Goal: Information Seeking & Learning: Learn about a topic

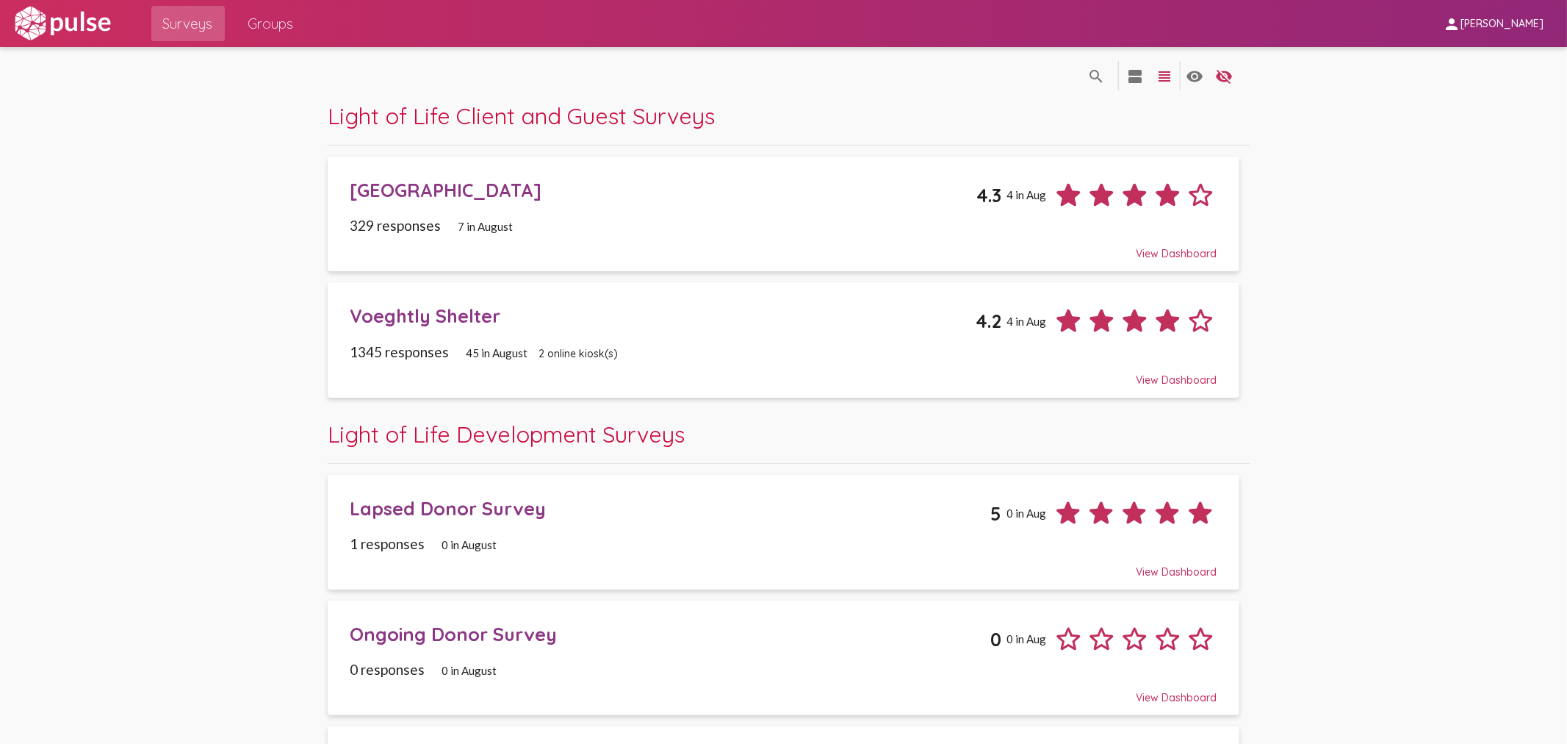
click at [413, 302] on div "Voeghtly Shelter 4.2 4 in Aug" at bounding box center [783, 315] width 867 height 44
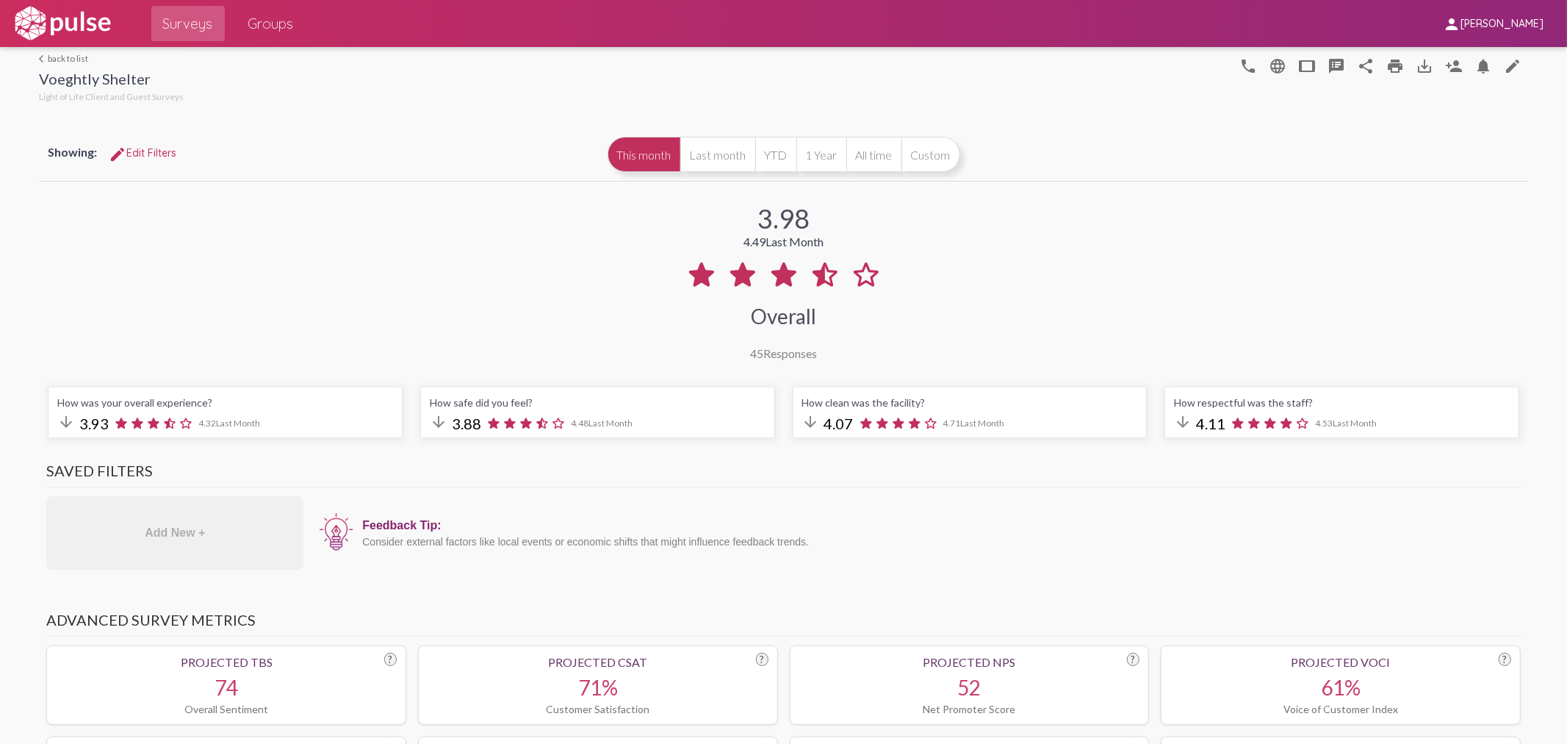
click at [201, 25] on span "Surveys" at bounding box center [188, 23] width 50 height 26
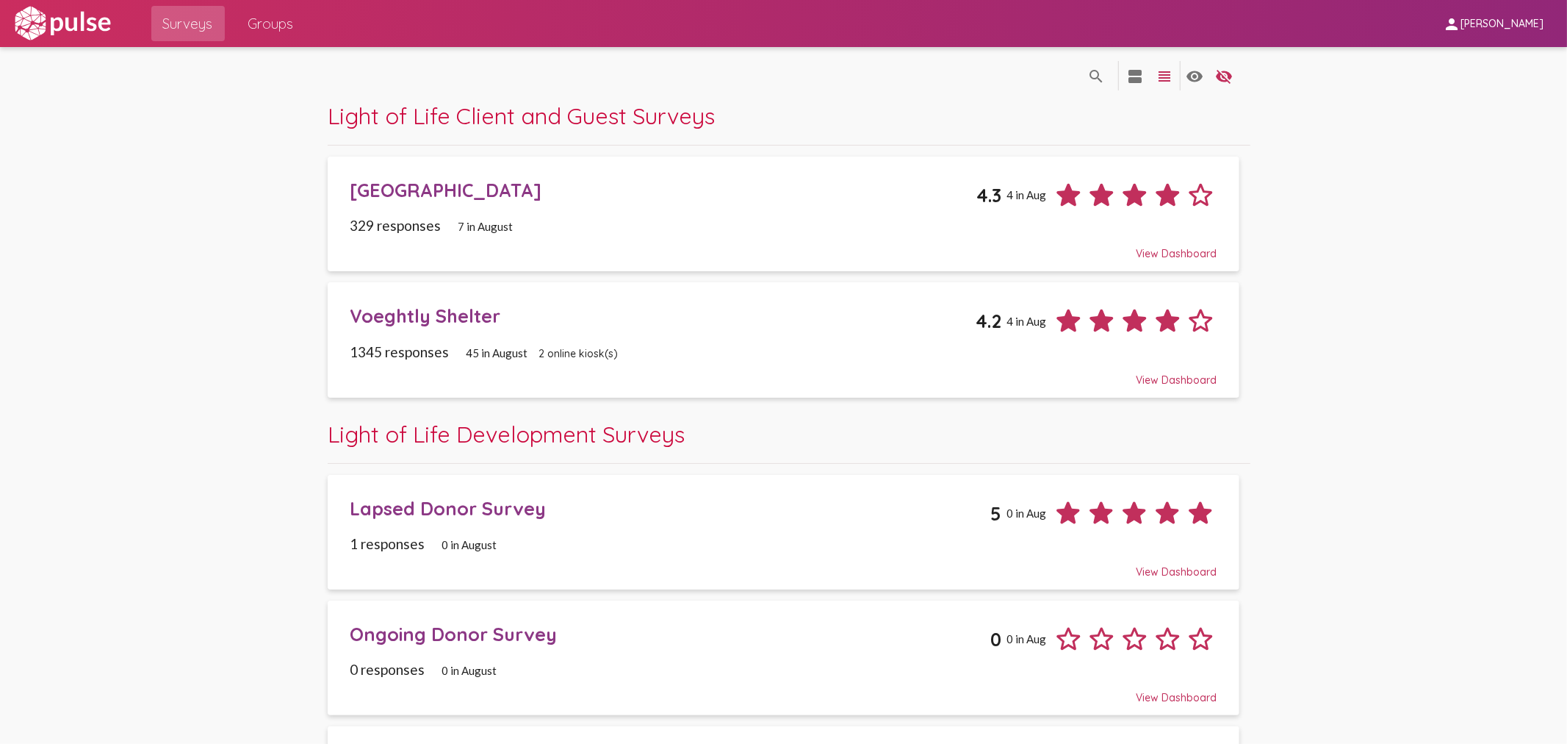
click at [478, 201] on div "[GEOGRAPHIC_DATA]" at bounding box center [663, 190] width 626 height 23
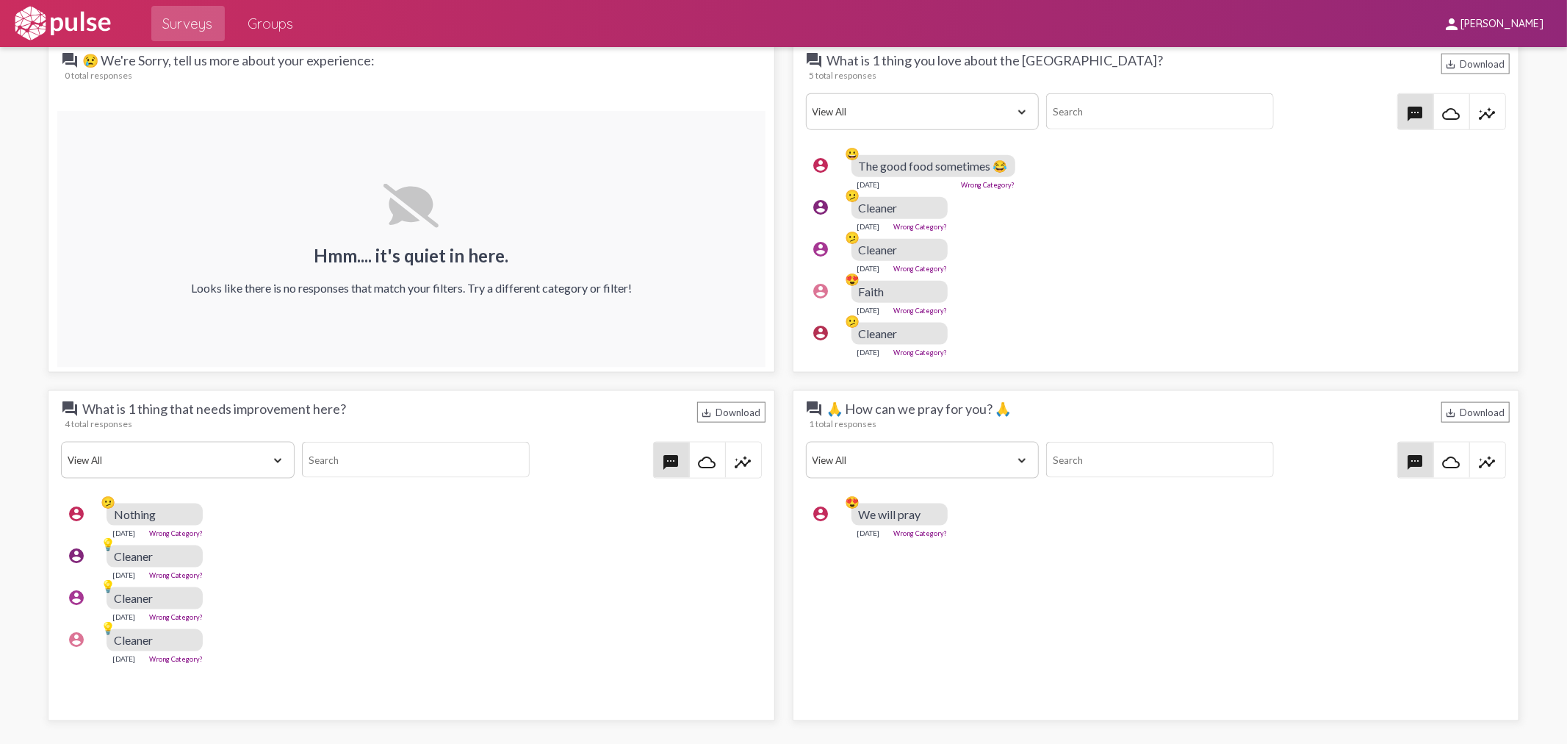
scroll to position [1470, 0]
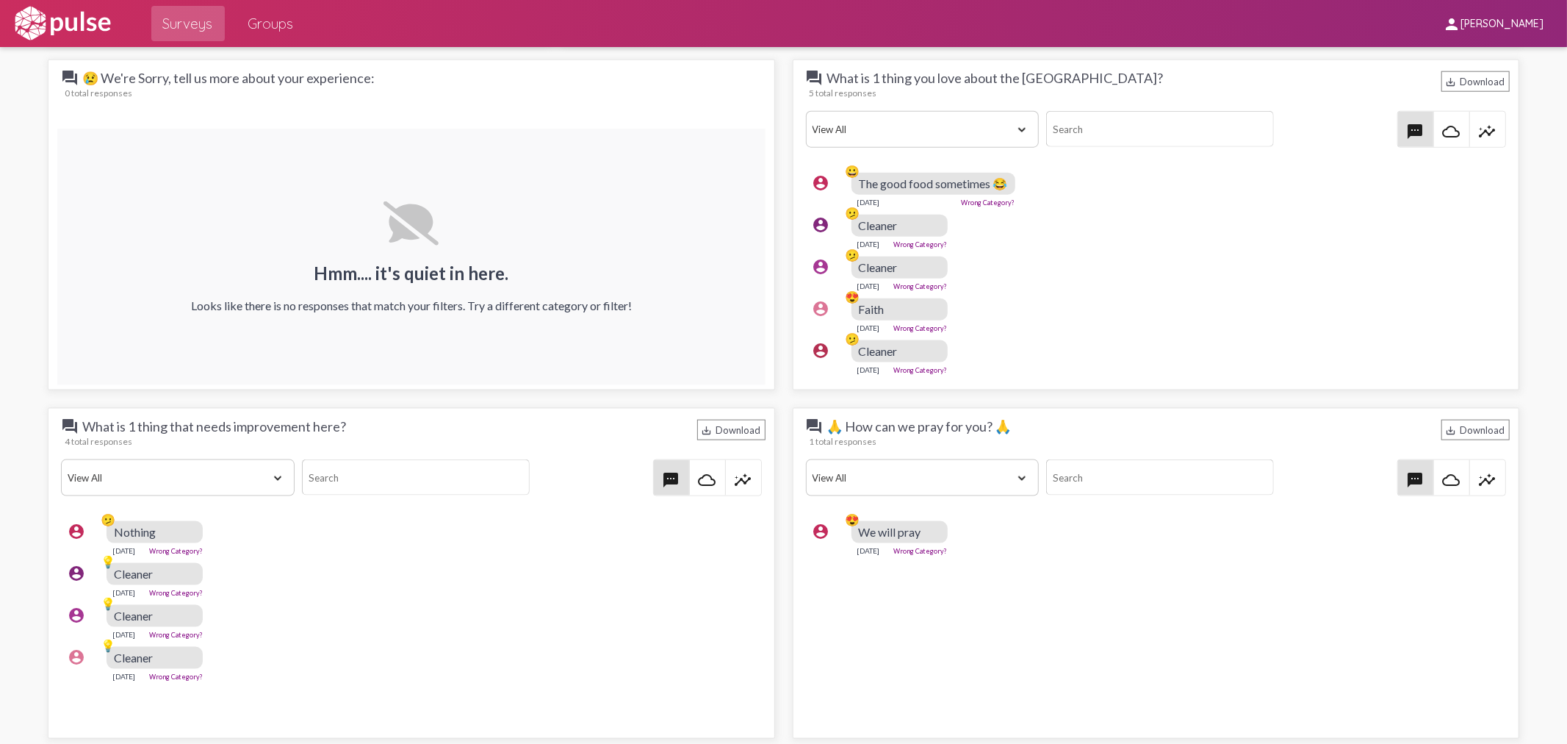
click at [1139, 270] on div "account_circle 🫤 Cleaner [DATE] Wrong Category?" at bounding box center [1160, 273] width 708 height 47
click at [1154, 269] on div "account_circle 🫤 Cleaner [DATE] Wrong Category?" at bounding box center [1160, 273] width 708 height 47
click at [1151, 276] on pulse-text-response-list "account_circle 😀 The good food sometimes 😂 [DATE] Wrong Category? account_circl…" at bounding box center [1156, 273] width 708 height 215
click at [622, 229] on div "Hmm.... it's quiet in here. Looks like there is no responses that match your fi…" at bounding box center [411, 256] width 441 height 111
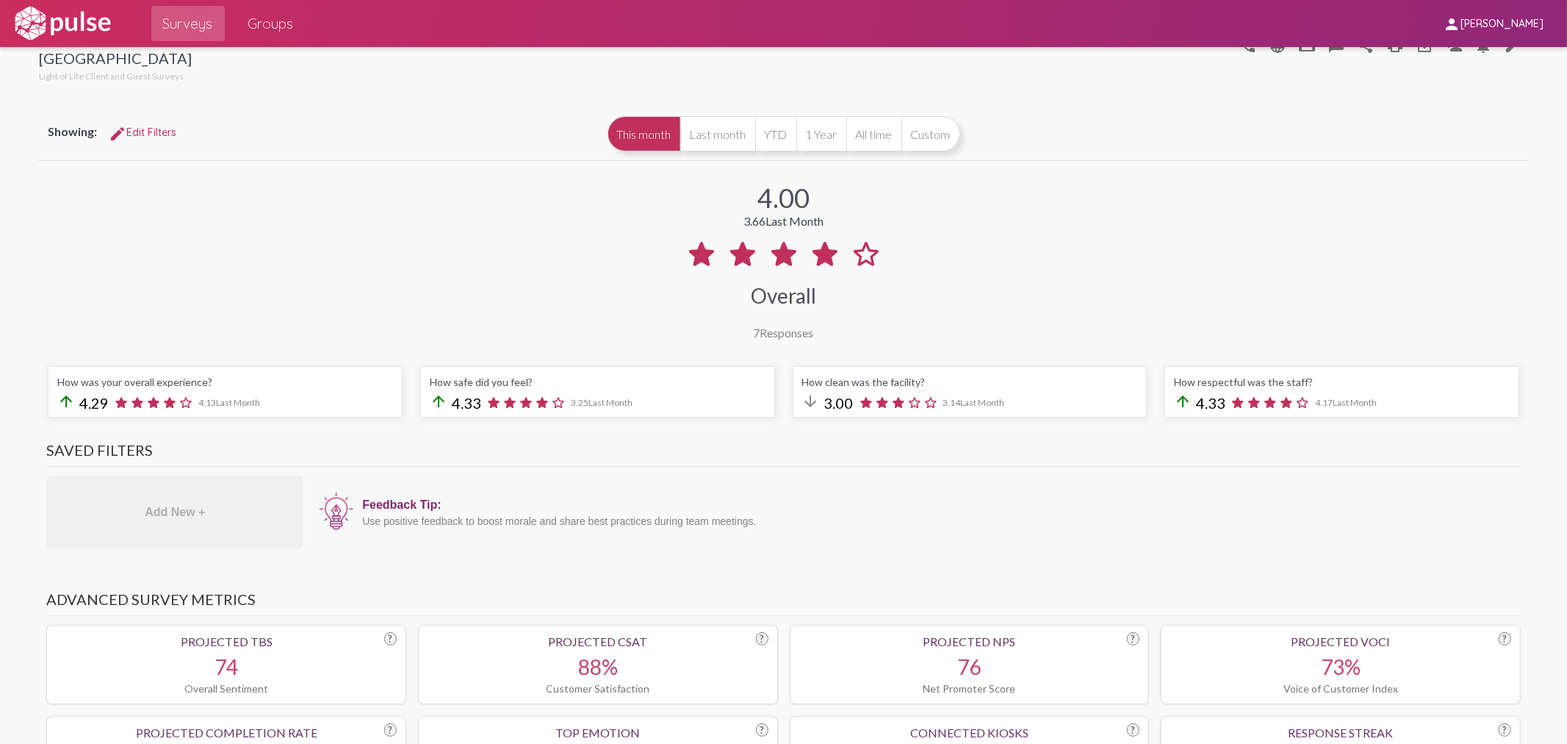
scroll to position [0, 0]
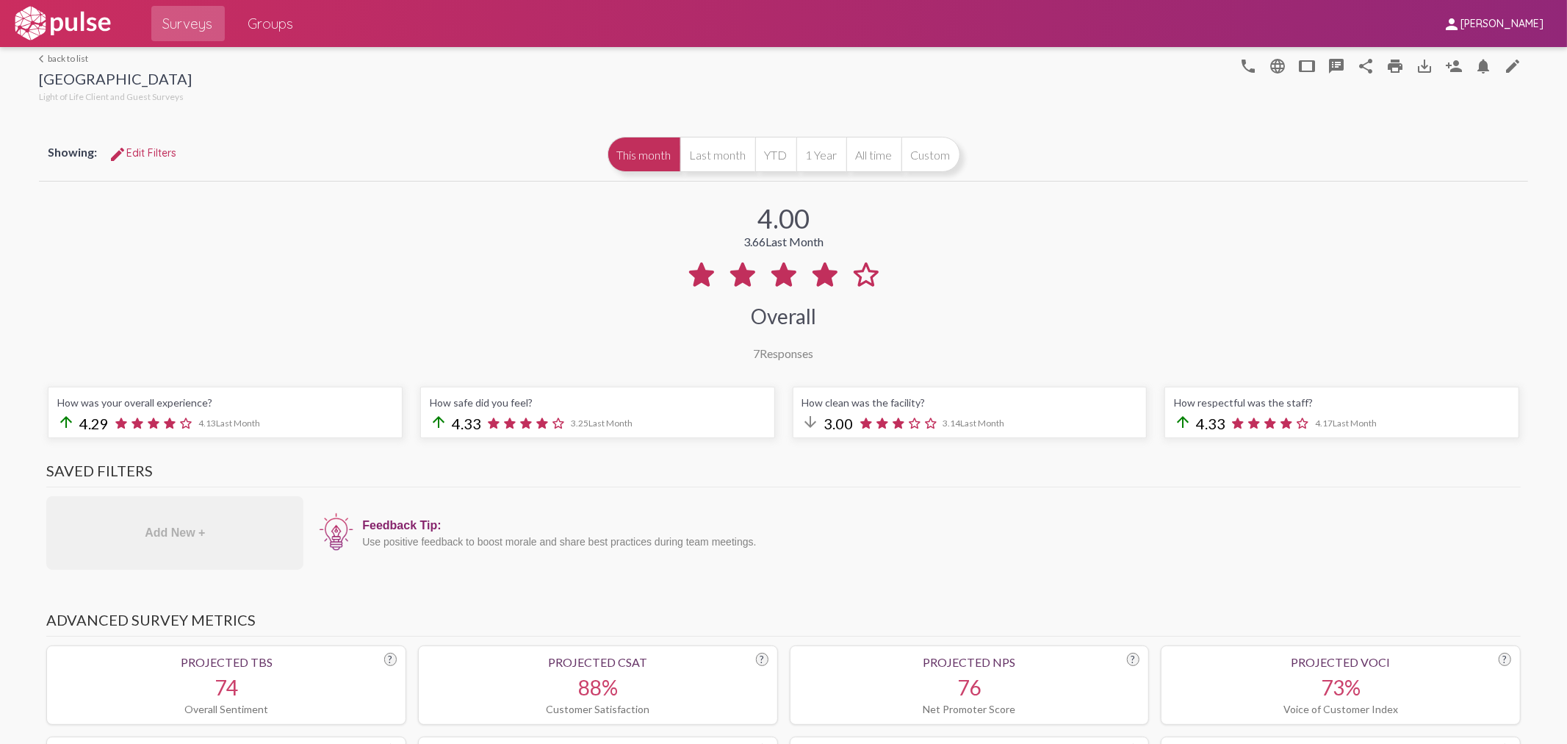
click at [187, 26] on span "Surveys" at bounding box center [188, 23] width 50 height 26
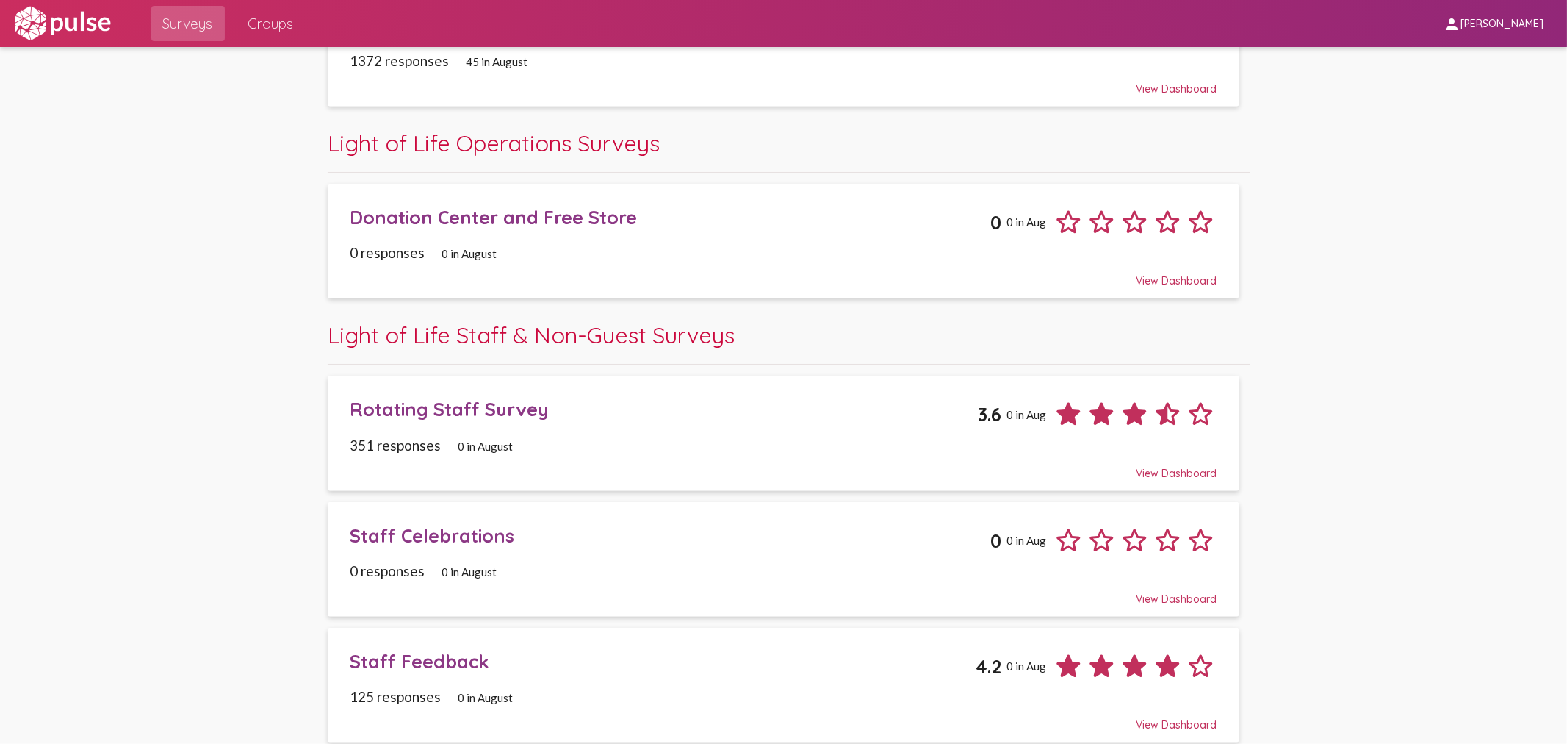
scroll to position [744, 0]
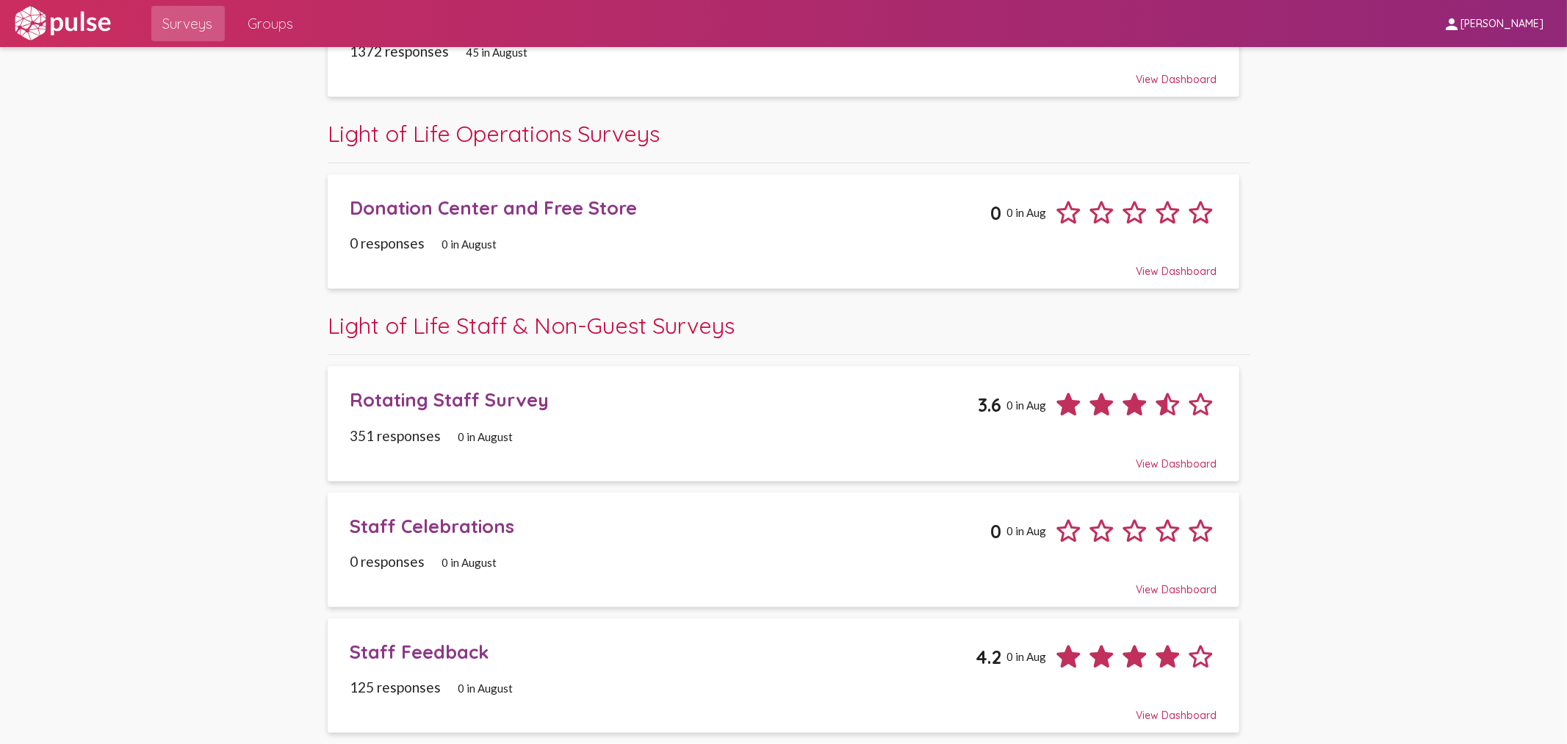
click at [448, 534] on div "Staff Celebrations" at bounding box center [670, 525] width 640 height 23
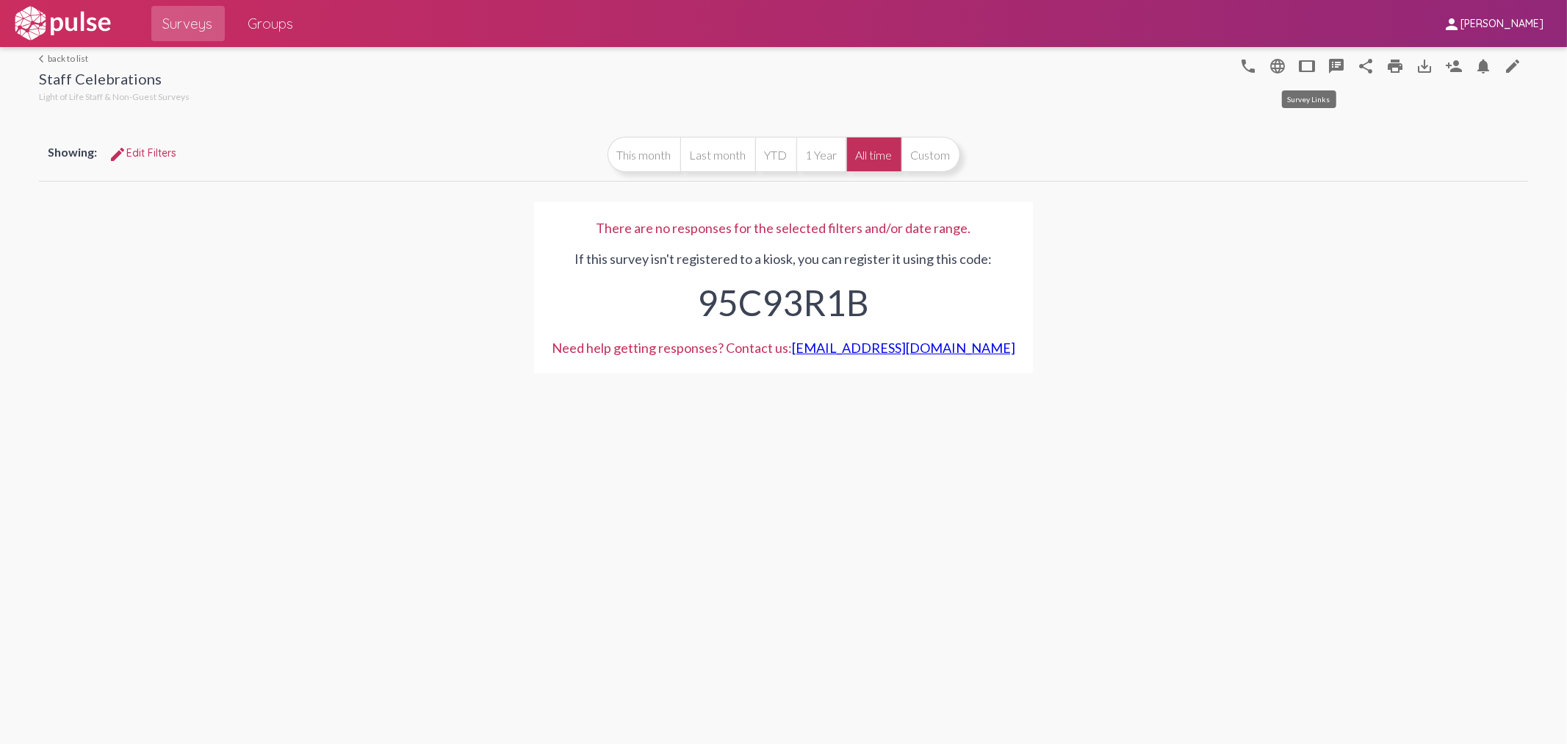
click at [1306, 68] on mat-icon "tablet" at bounding box center [1308, 66] width 18 height 18
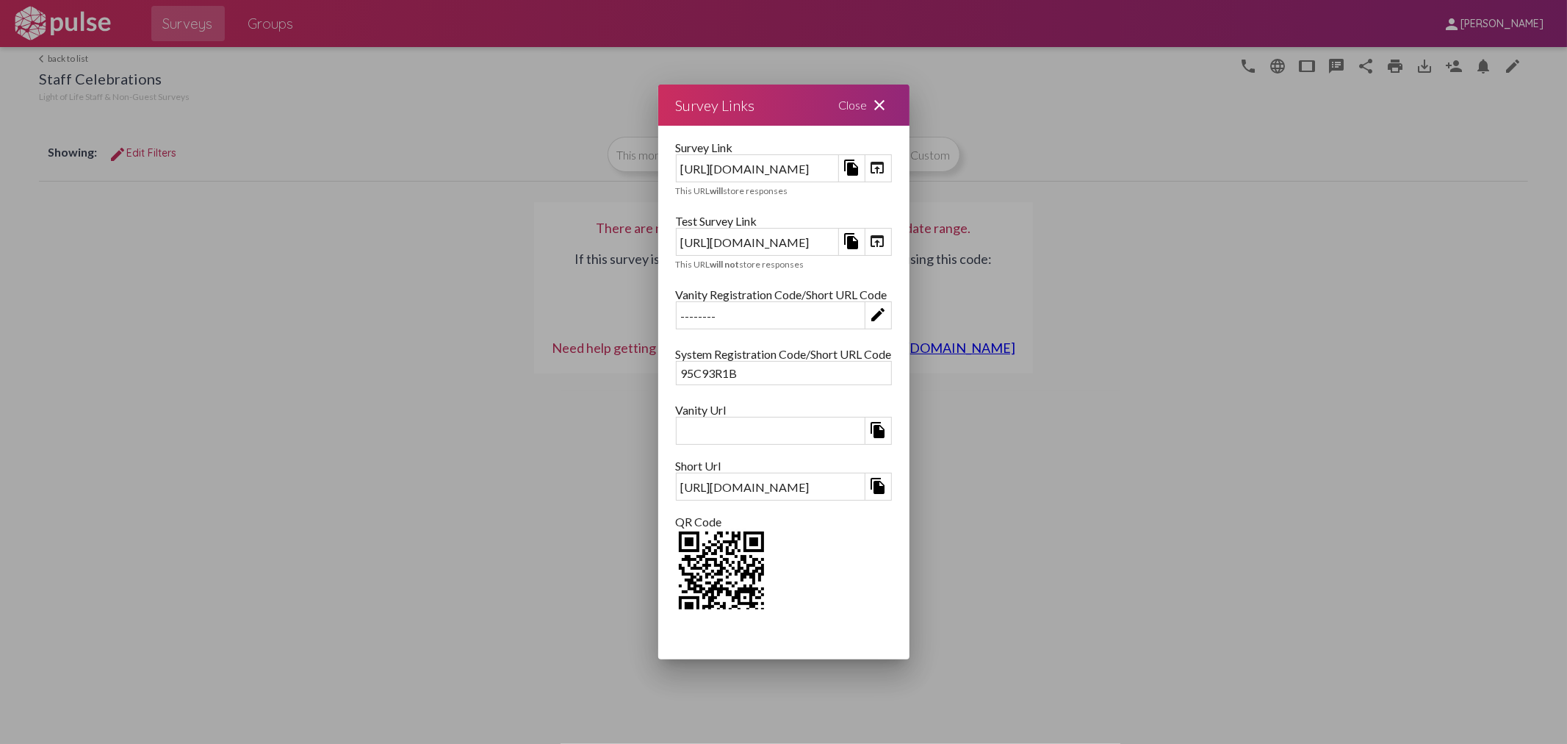
click at [887, 239] on mat-icon "open_in_browser" at bounding box center [878, 241] width 18 height 18
click at [854, 109] on div "Survey Links Close close" at bounding box center [783, 104] width 251 height 41
click at [889, 101] on mat-icon "close" at bounding box center [880, 105] width 18 height 18
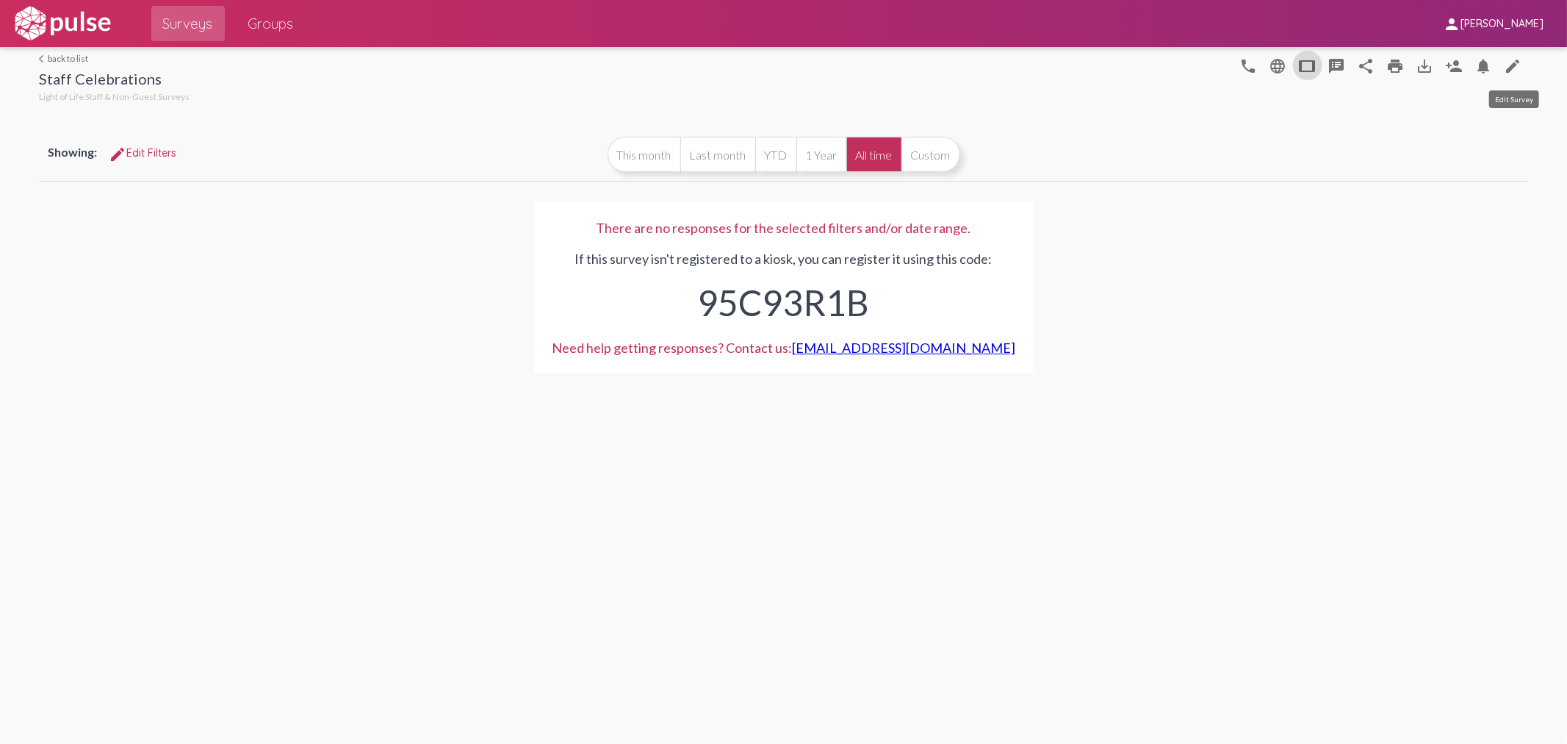
click at [1520, 65] on mat-icon "edit" at bounding box center [1514, 66] width 18 height 18
click at [186, 16] on span "Surveys" at bounding box center [188, 23] width 50 height 26
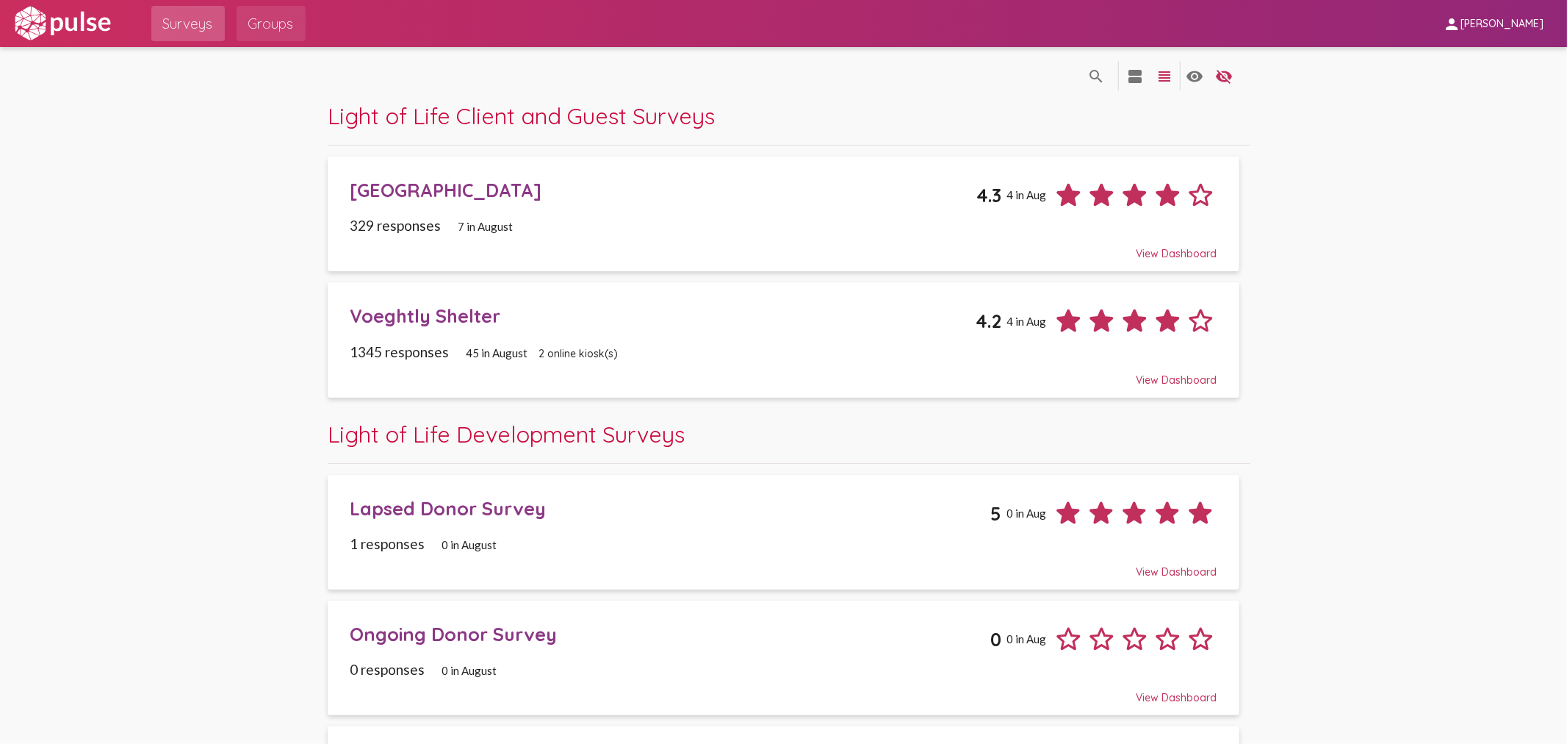
click at [284, 23] on span "Groups" at bounding box center [271, 23] width 46 height 26
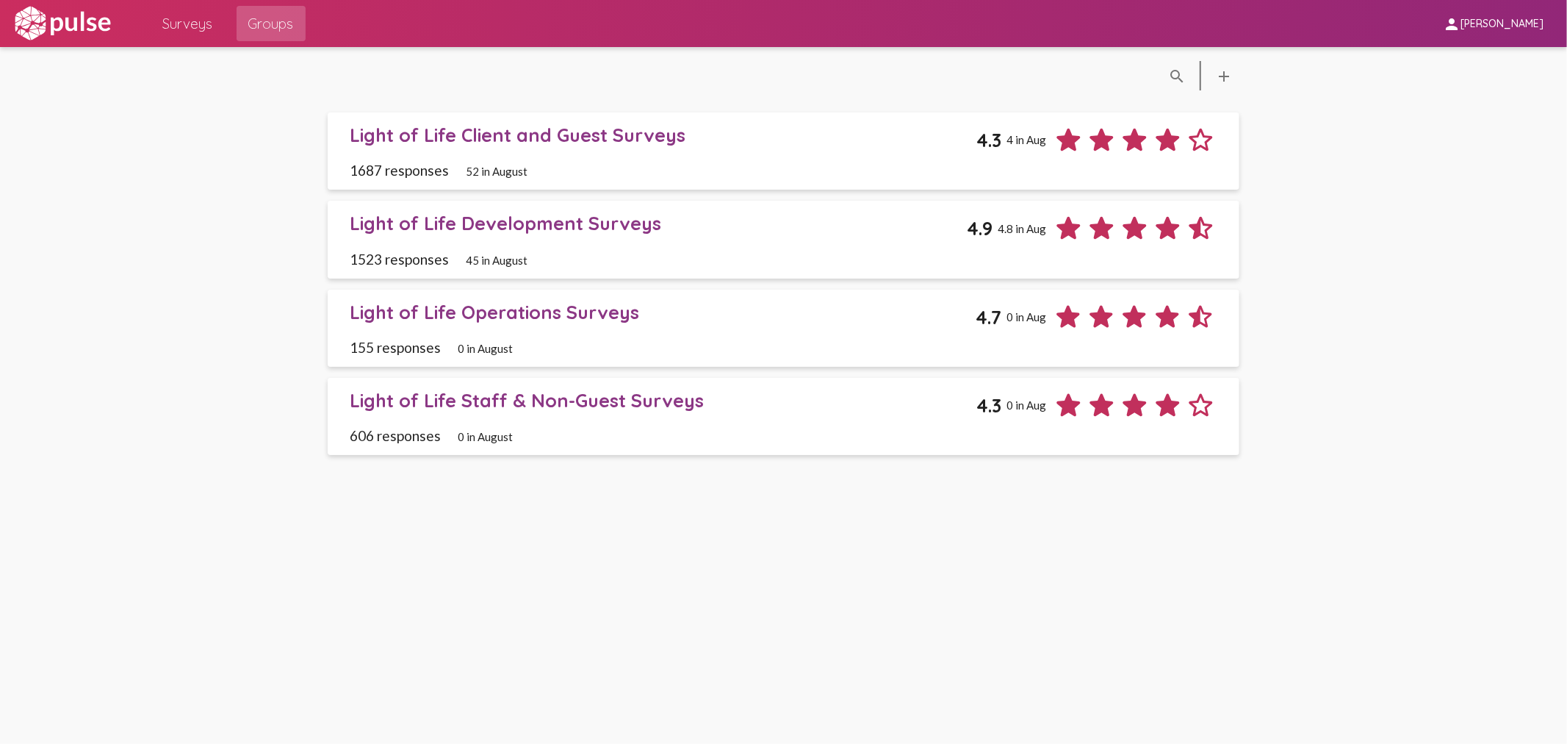
click at [194, 34] on span "Surveys" at bounding box center [188, 23] width 50 height 26
